Goal: Task Accomplishment & Management: Manage account settings

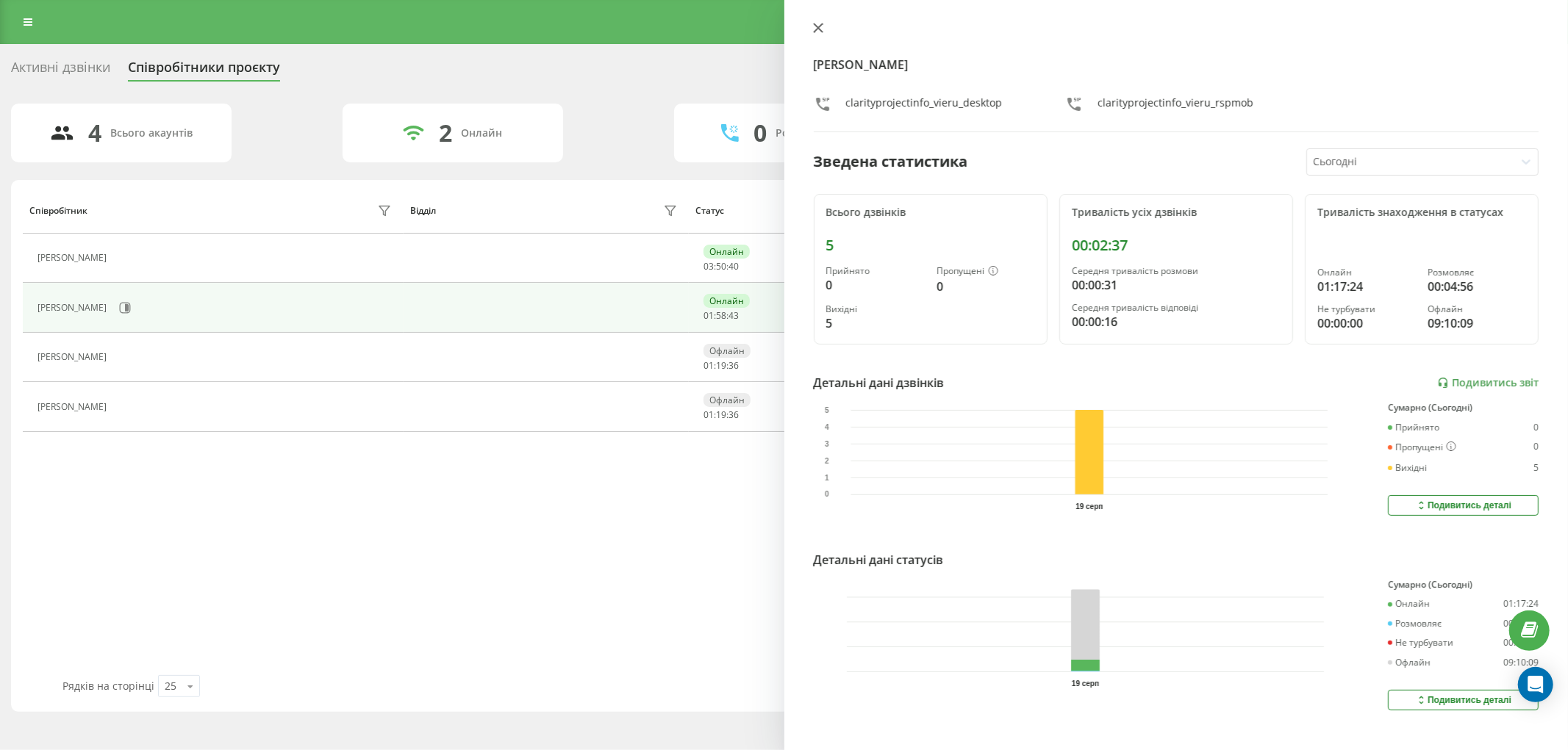
click at [816, 26] on icon at bounding box center [817, 27] width 9 height 9
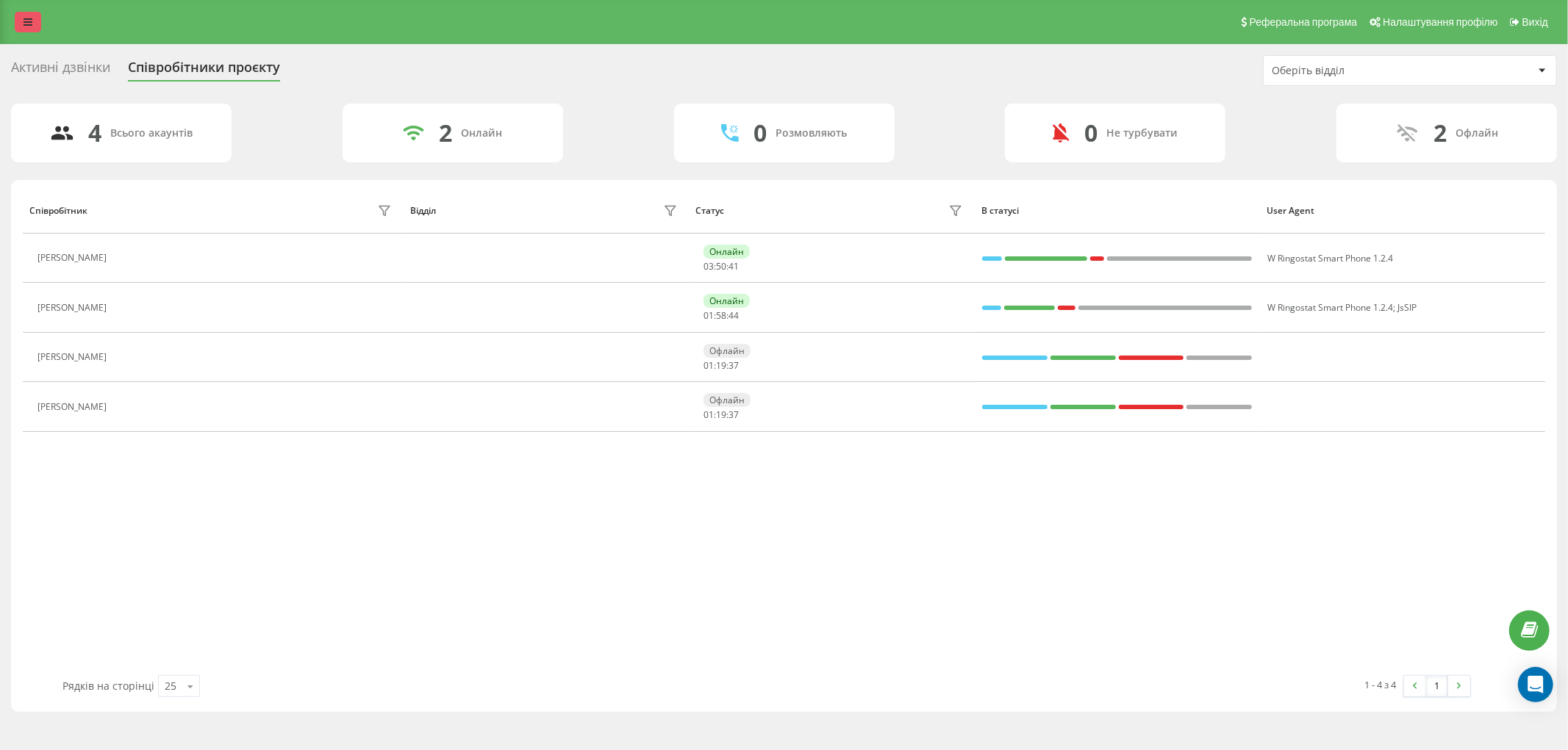
click at [24, 25] on icon at bounding box center [27, 22] width 9 height 11
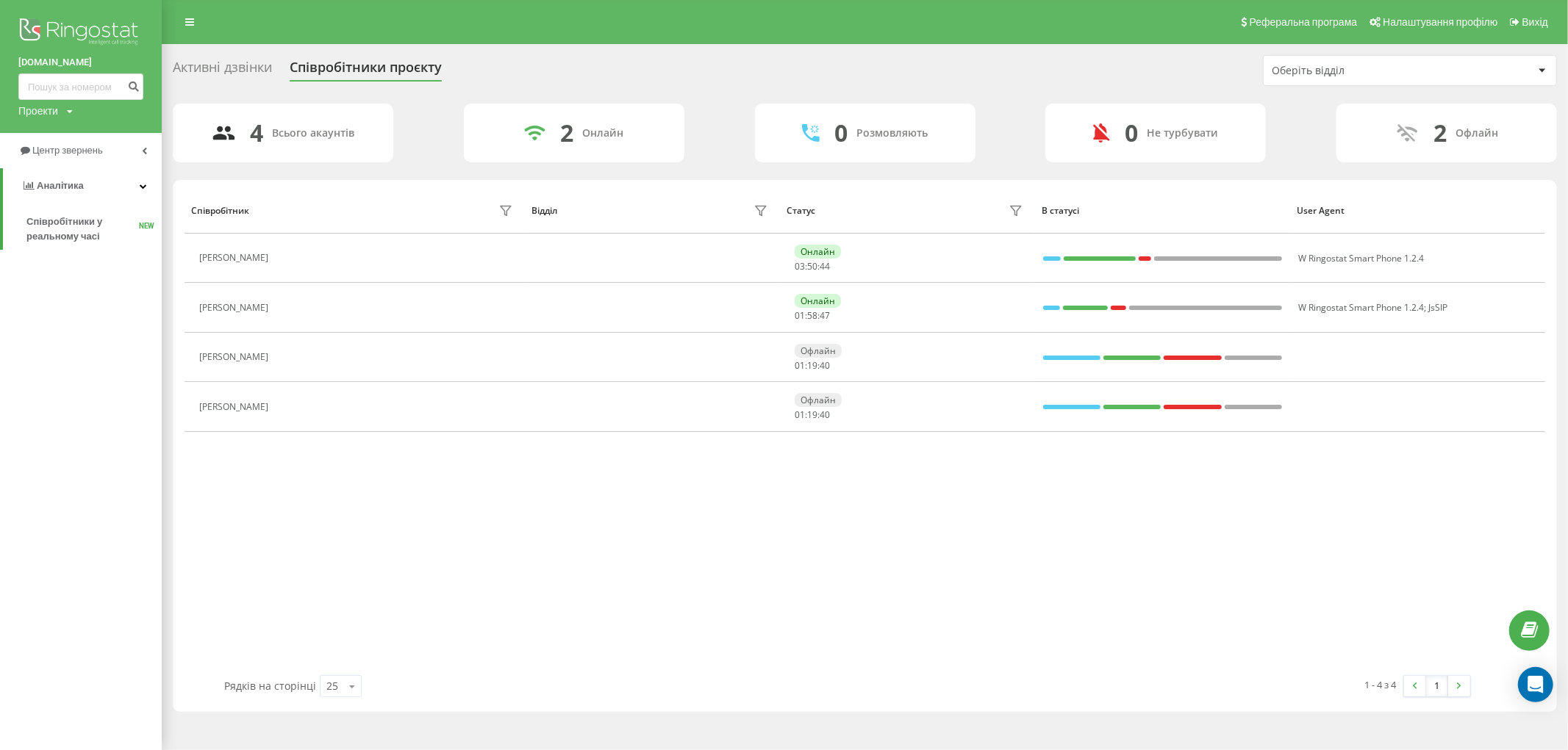
click at [71, 111] on icon at bounding box center [70, 111] width 6 height 9
click at [83, 136] on link "clarity-project.info" at bounding box center [66, 133] width 71 height 12
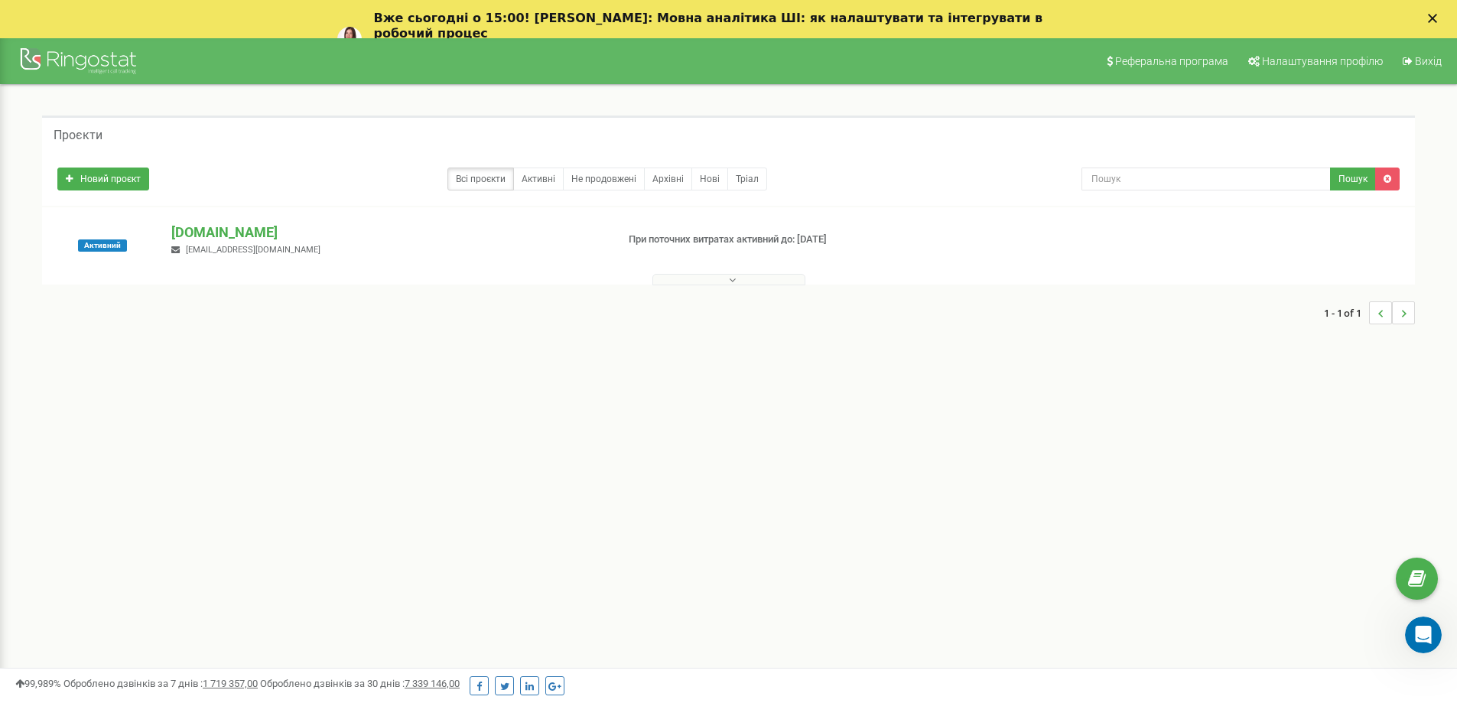
click at [1437, 15] on icon "Закрити" at bounding box center [1432, 18] width 9 height 9
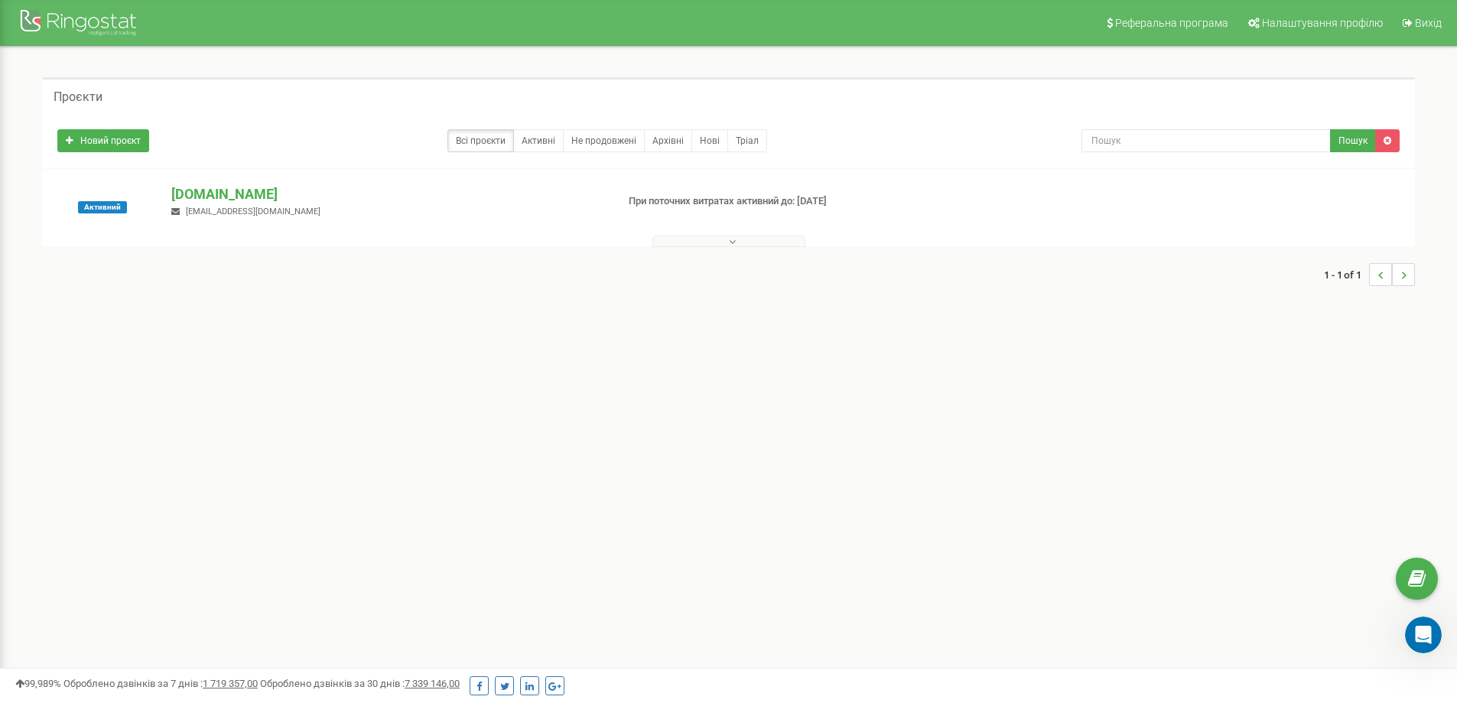
click at [743, 236] on button at bounding box center [728, 241] width 153 height 11
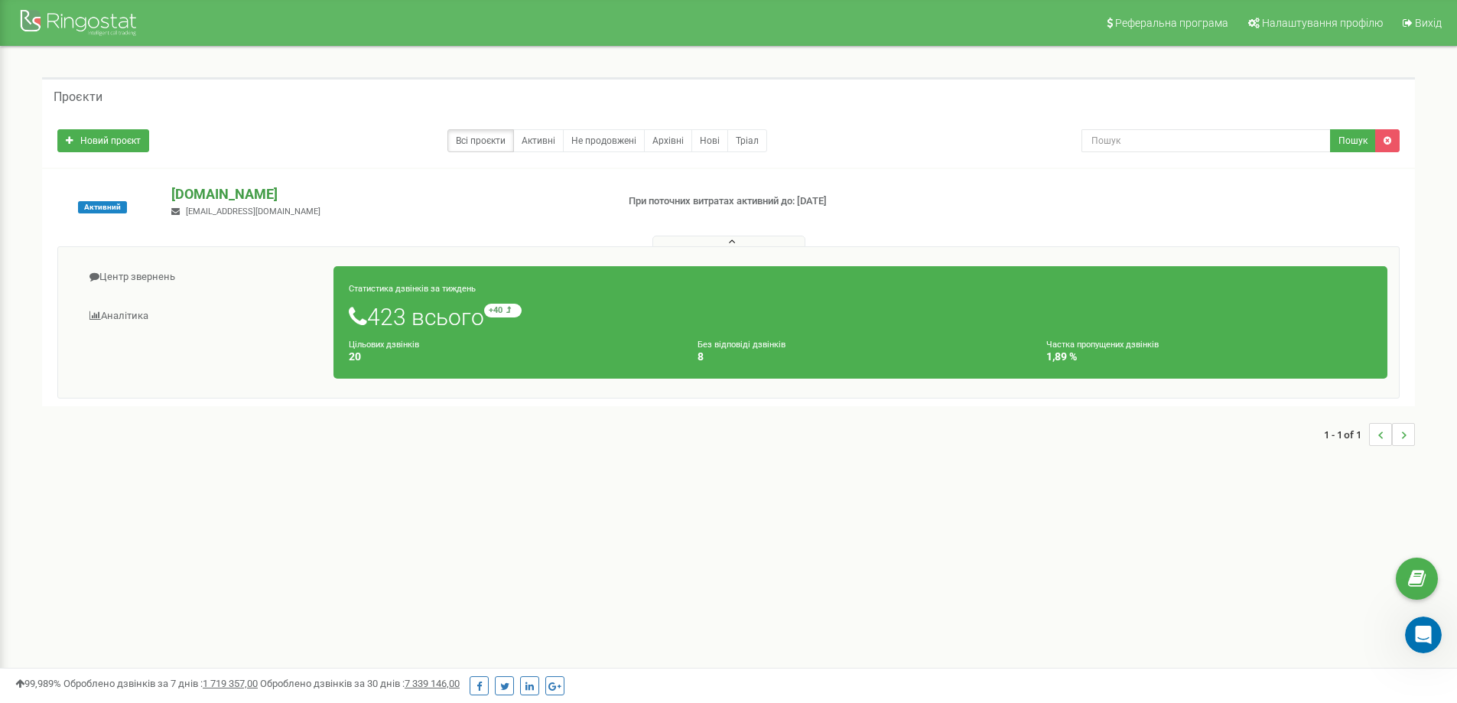
click at [227, 188] on p "[DOMAIN_NAME]" at bounding box center [387, 194] width 432 height 20
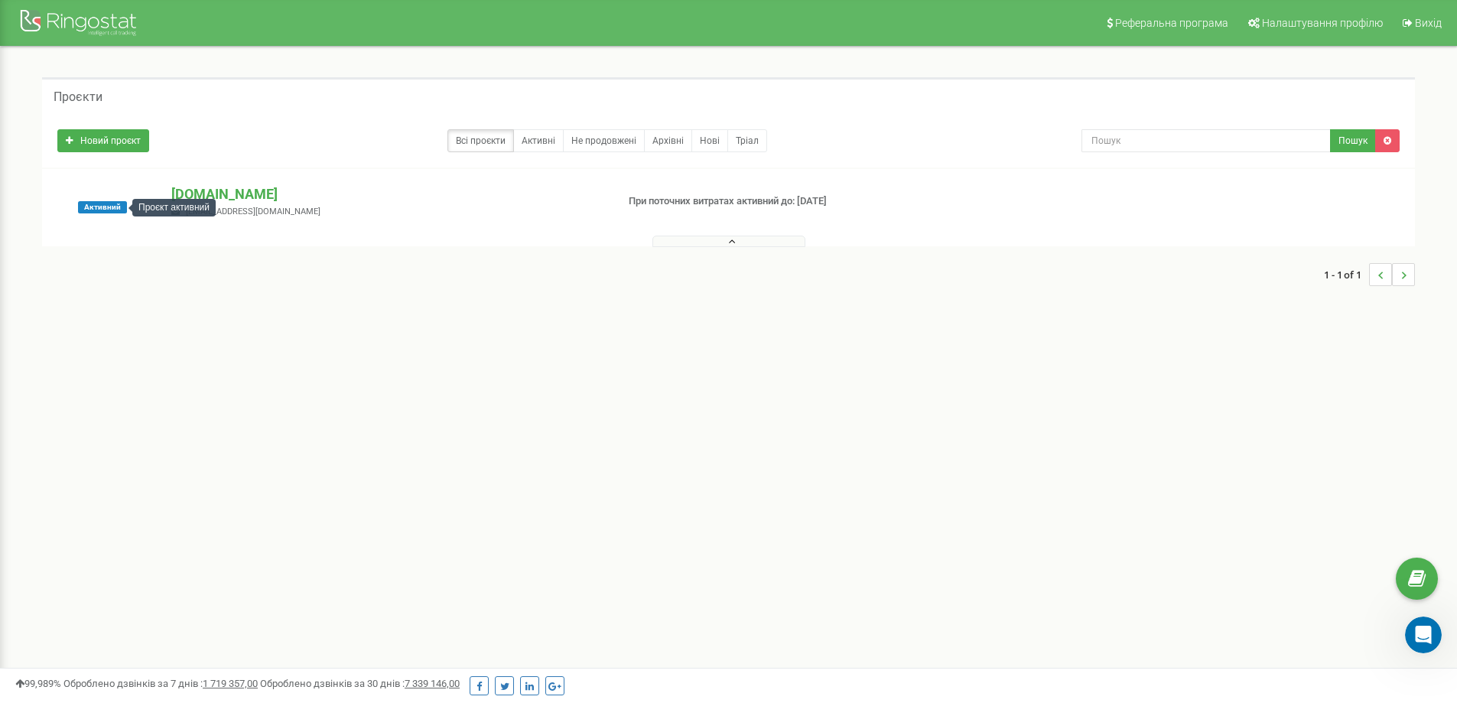
click at [111, 210] on span "Активний" at bounding box center [102, 207] width 49 height 12
click at [208, 197] on p "clarity-project.info" at bounding box center [387, 194] width 432 height 20
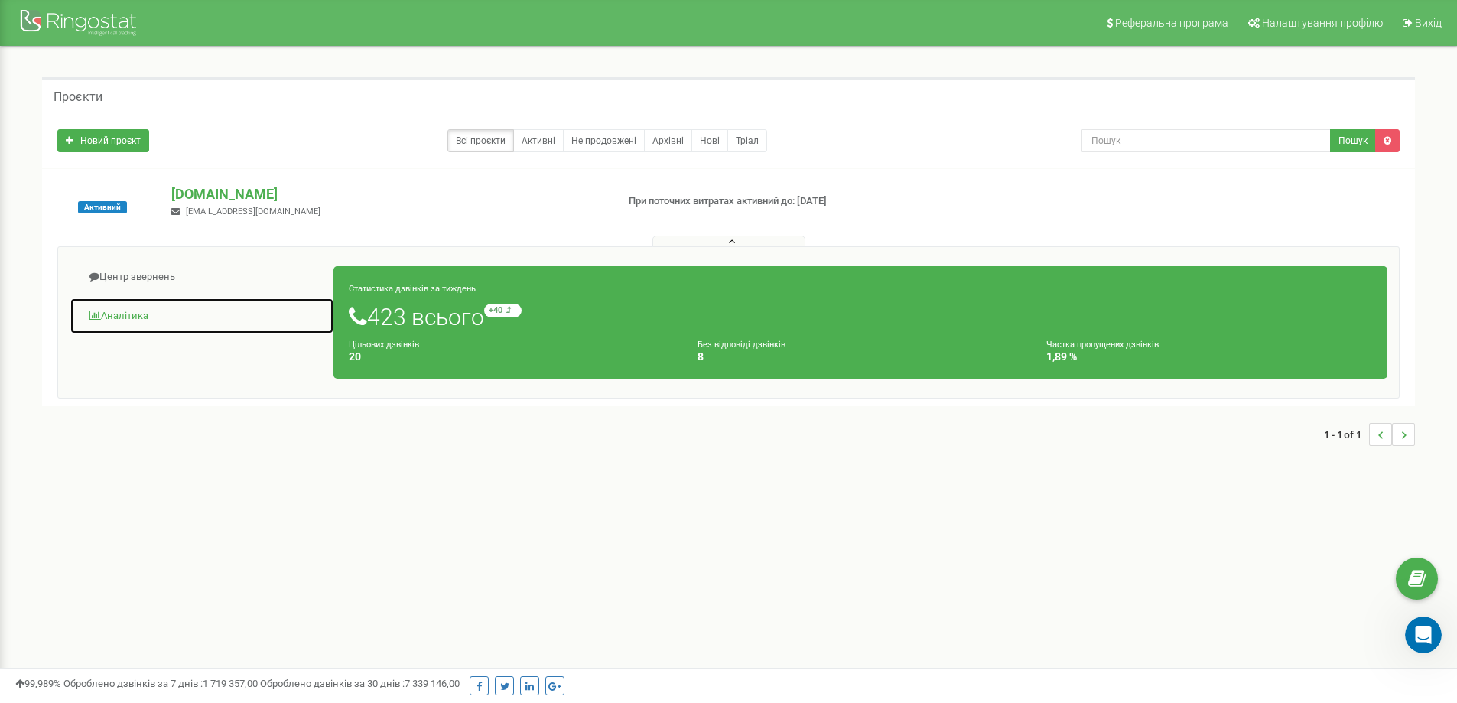
click at [137, 313] on link "Аналiтика" at bounding box center [202, 316] width 265 height 37
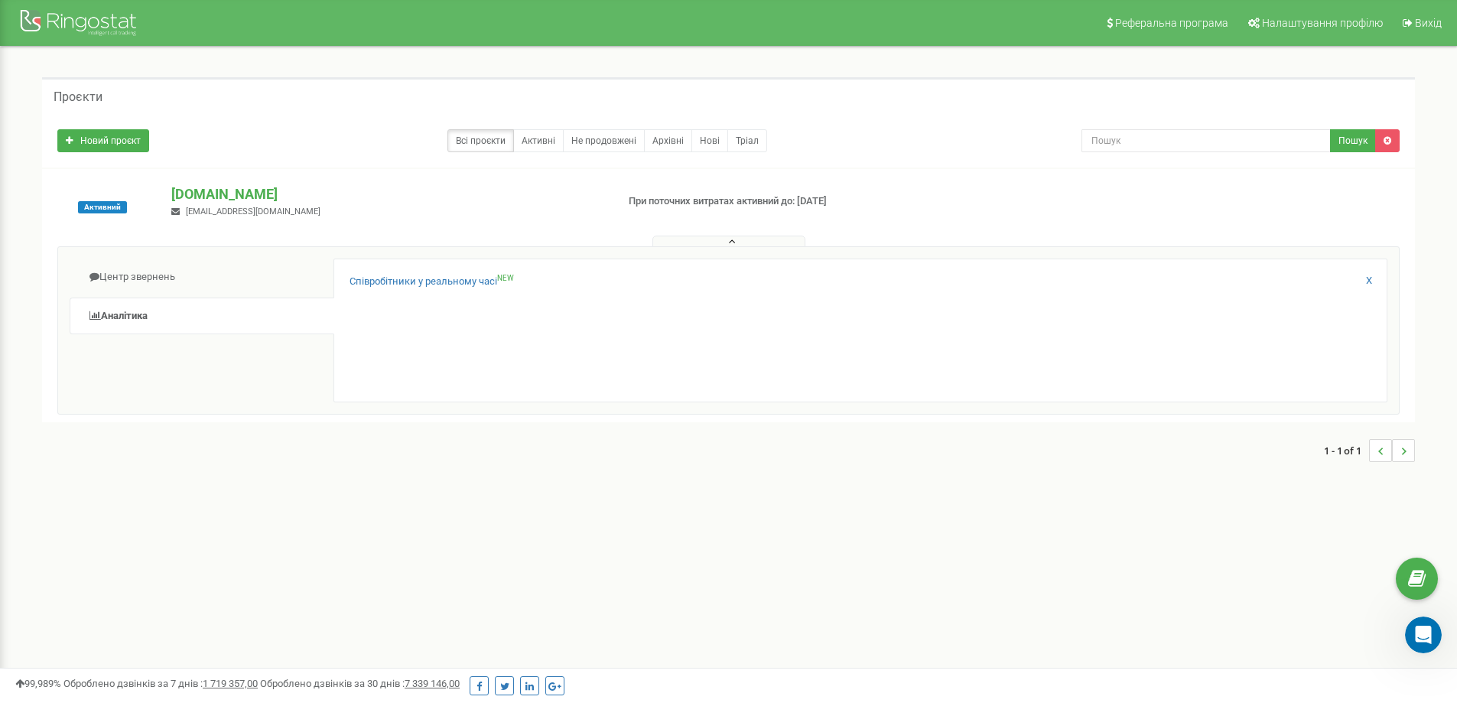
click at [450, 272] on div "Співробітники у реальному часі NEW X" at bounding box center [860, 331] width 1054 height 144
click at [448, 275] on link "Співробітники у реальному часі NEW" at bounding box center [432, 282] width 164 height 15
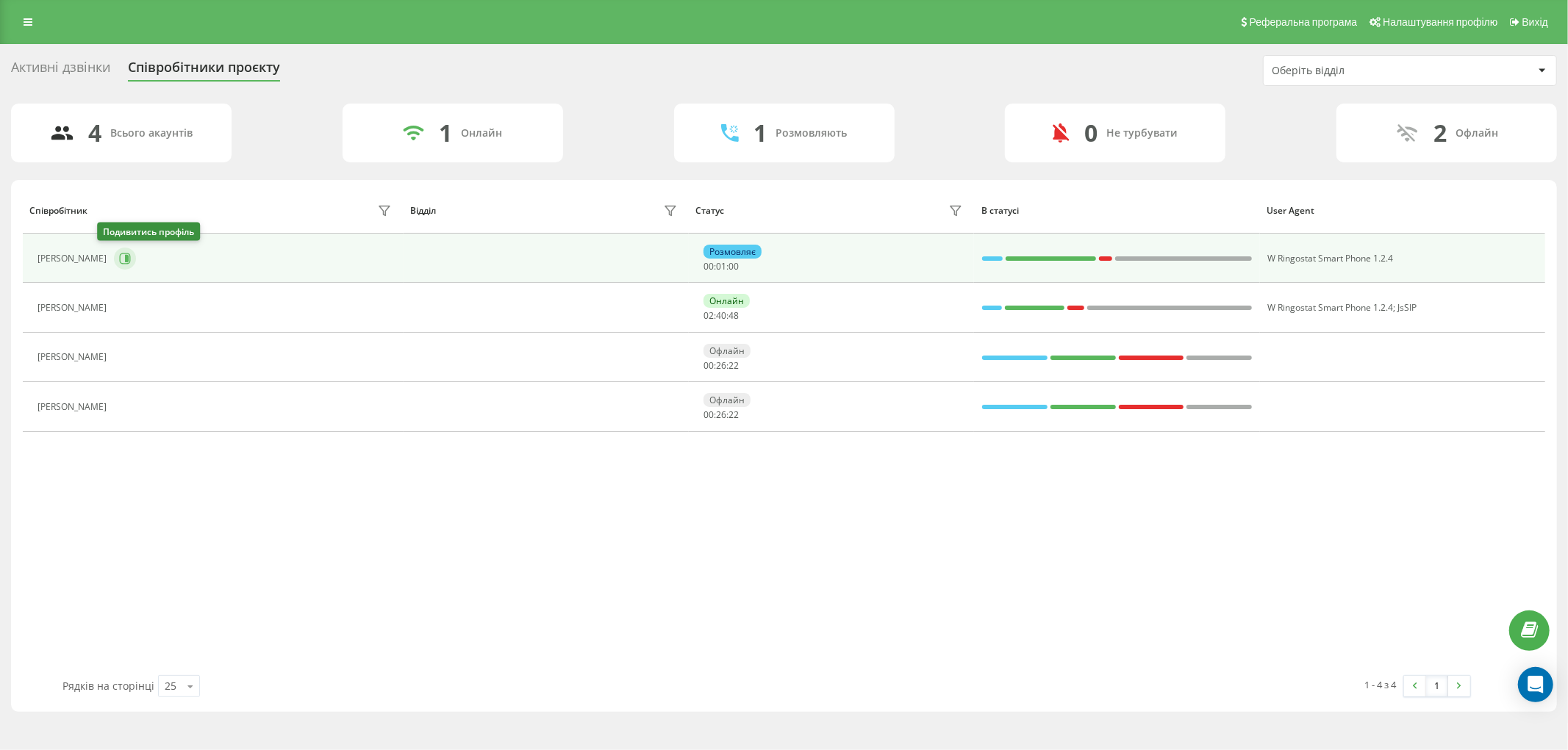
click at [119, 255] on icon at bounding box center [125, 258] width 12 height 12
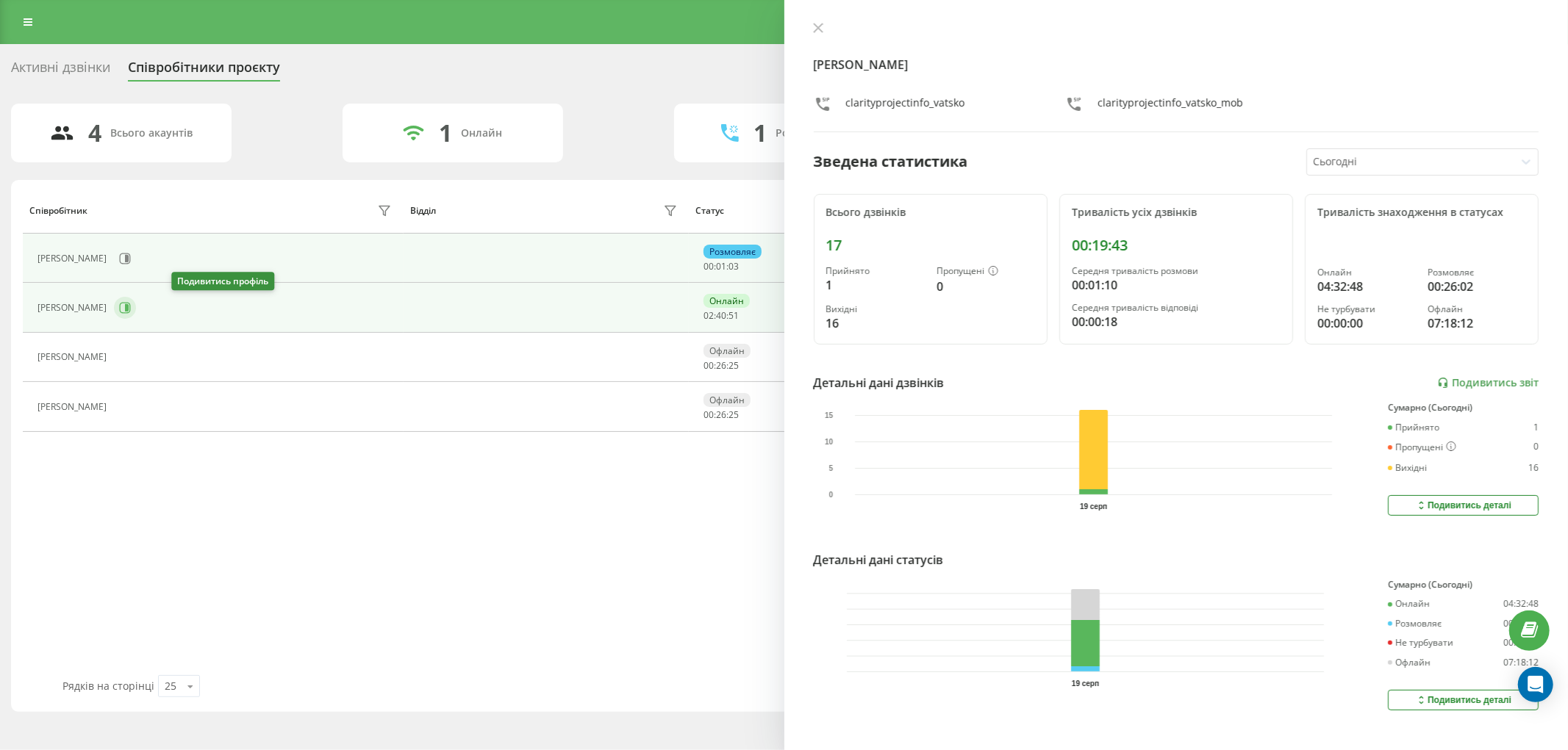
click at [131, 312] on icon at bounding box center [125, 307] width 12 height 12
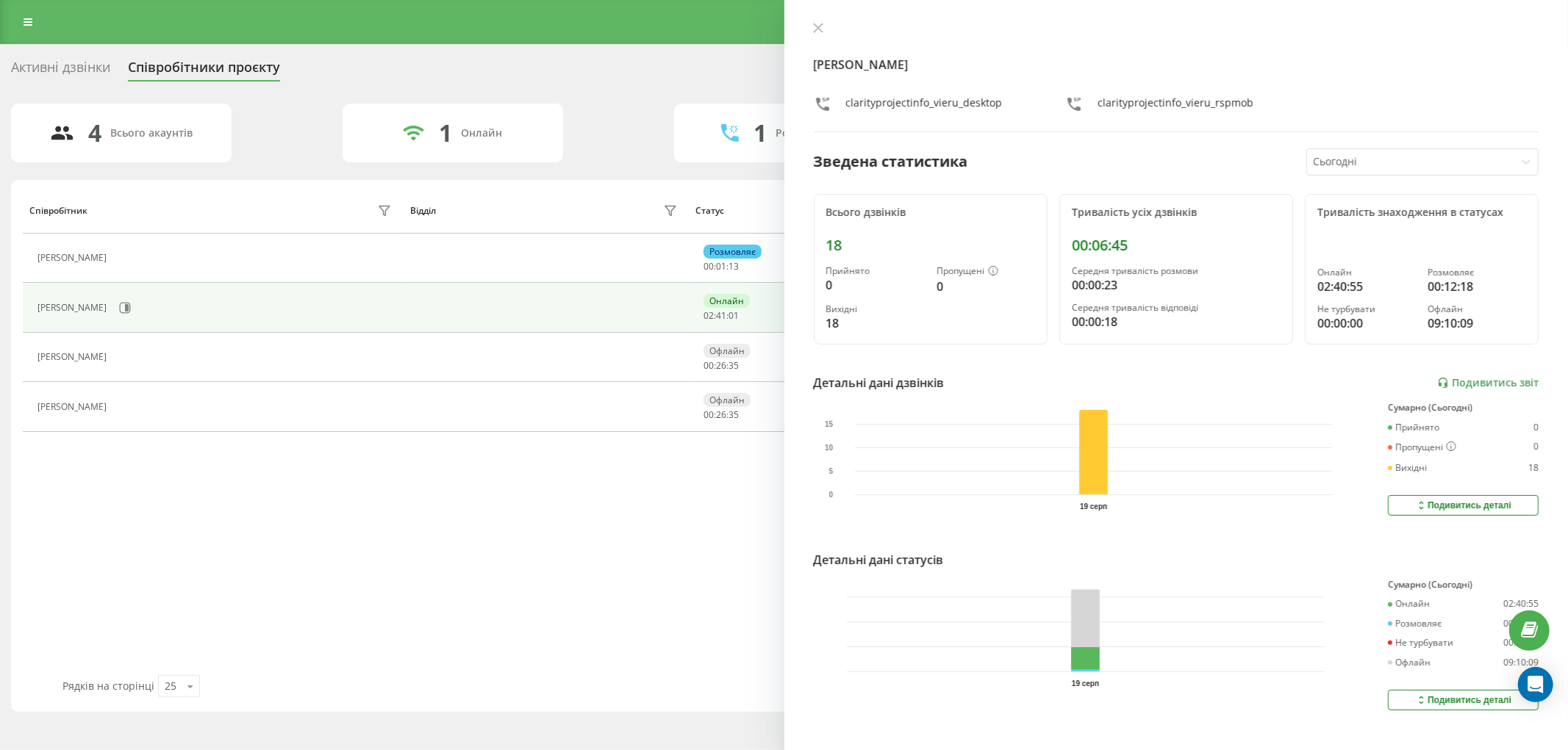
drag, startPoint x: 818, startPoint y: 26, endPoint x: 787, endPoint y: 27, distance: 31.0
click at [815, 23] on icon at bounding box center [818, 28] width 11 height 11
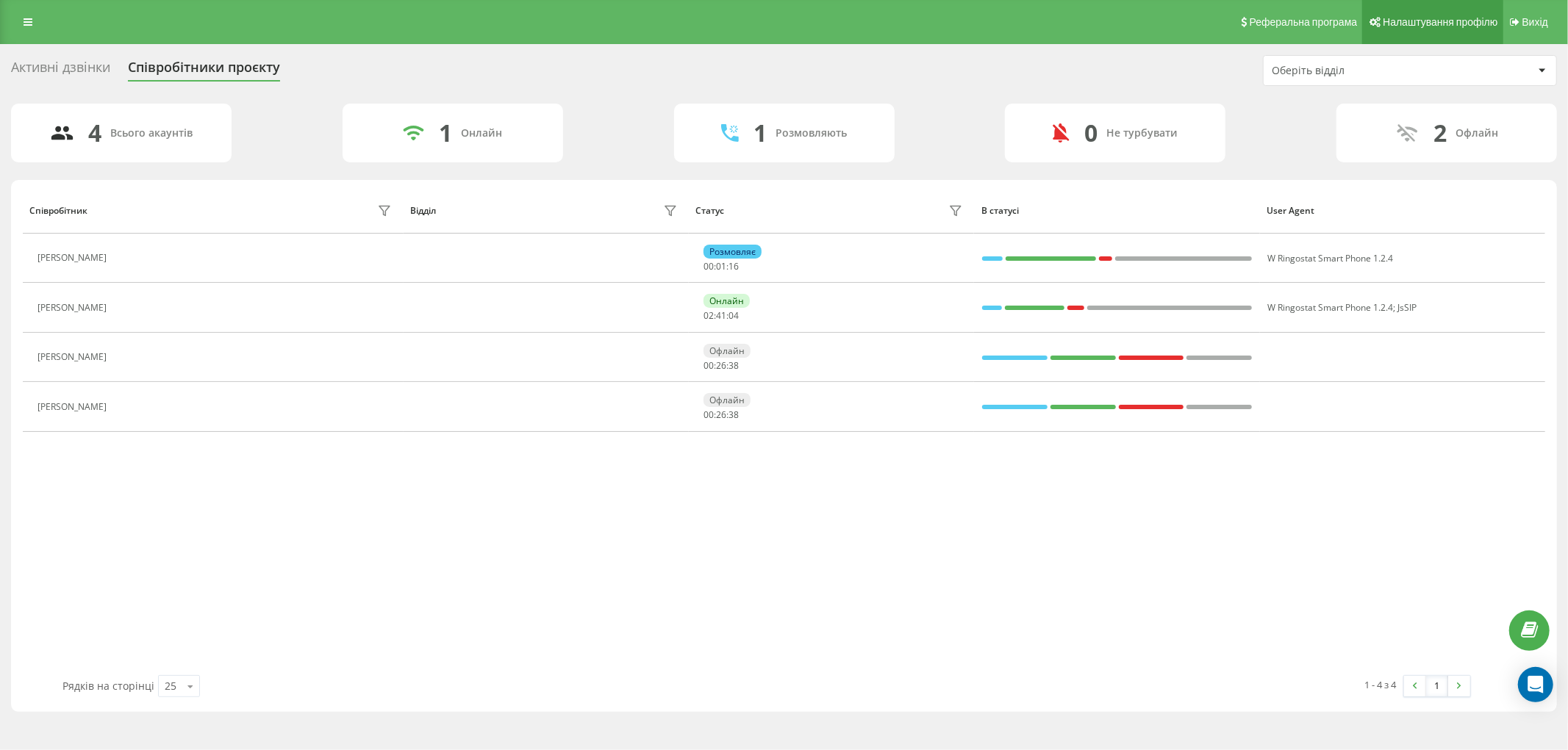
click at [1410, 16] on span "Налаштування профілю" at bounding box center [1439, 22] width 114 height 12
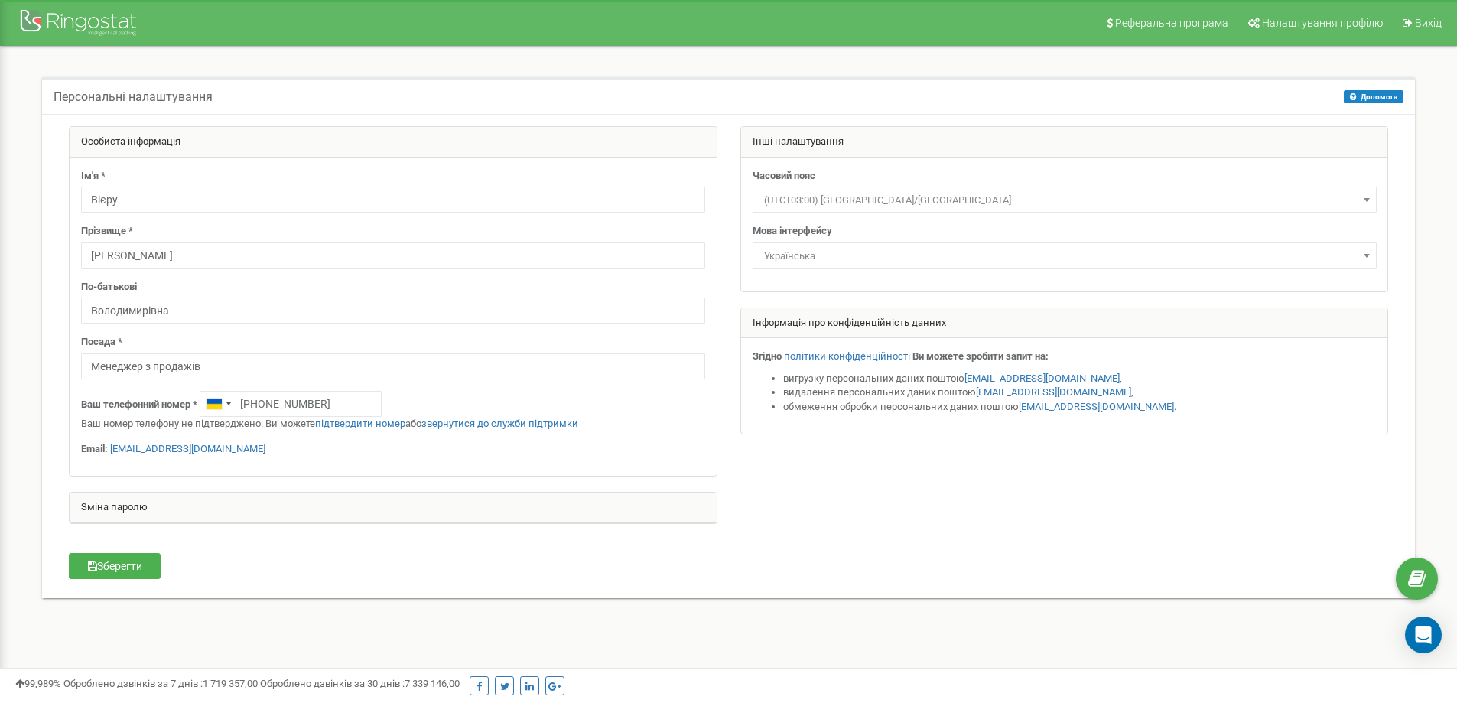
click at [230, 370] on input "Менеджер з продажів" at bounding box center [393, 366] width 624 height 26
click at [1420, 593] on link at bounding box center [1417, 579] width 42 height 42
